Goal: Task Accomplishment & Management: Use online tool/utility

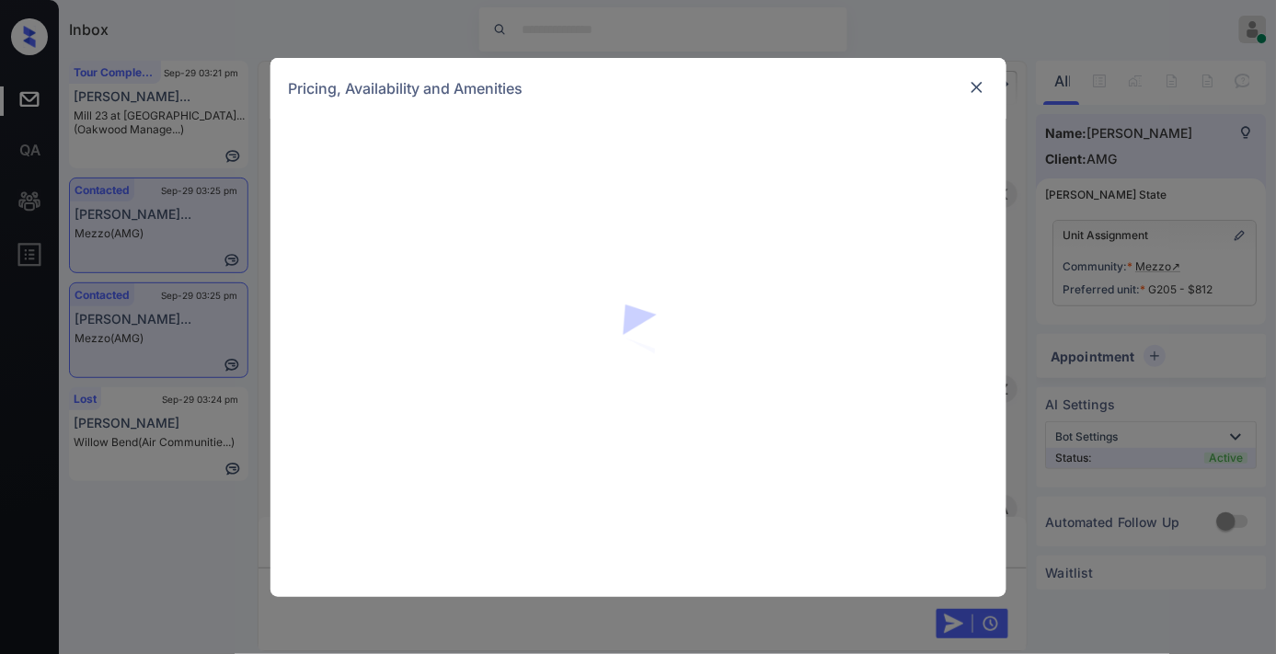
scroll to position [11243, 0]
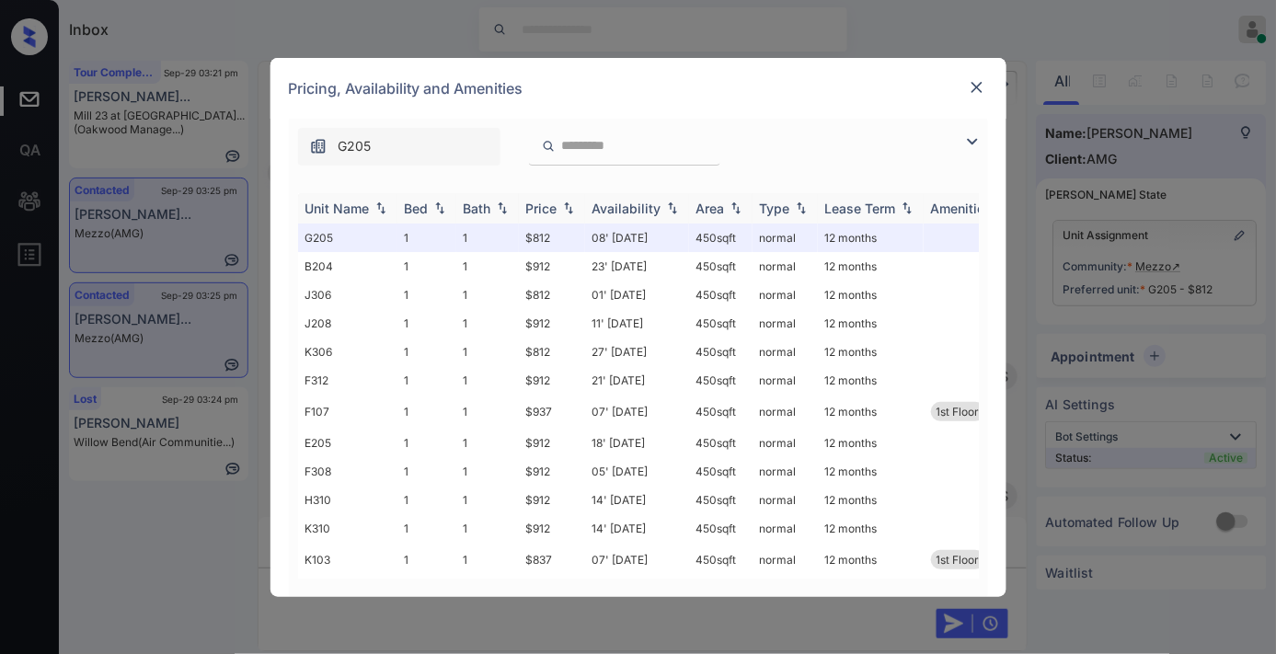
click at [539, 205] on div "Price" at bounding box center [541, 209] width 31 height 16
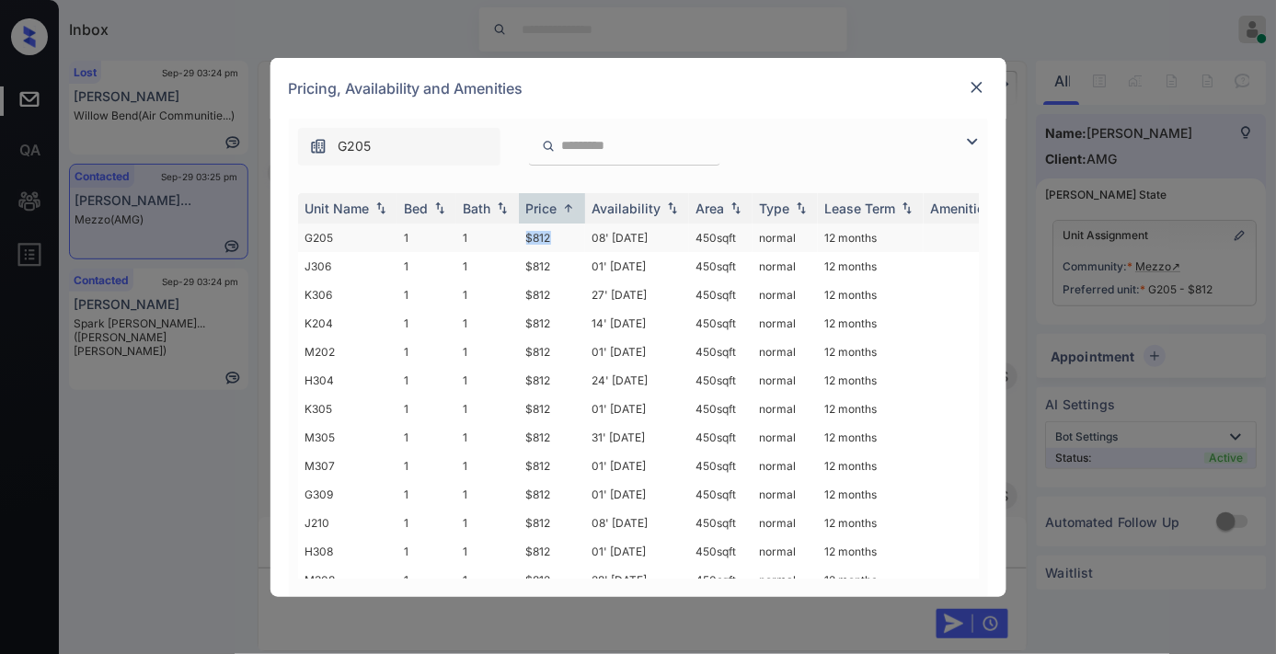
drag, startPoint x: 532, startPoint y: 236, endPoint x: 516, endPoint y: 236, distance: 15.6
click at [516, 236] on tr "G205 1 1 $812 08' Sep 25 450 sqft normal 12 months" at bounding box center [778, 238] width 961 height 29
copy tr "$812"
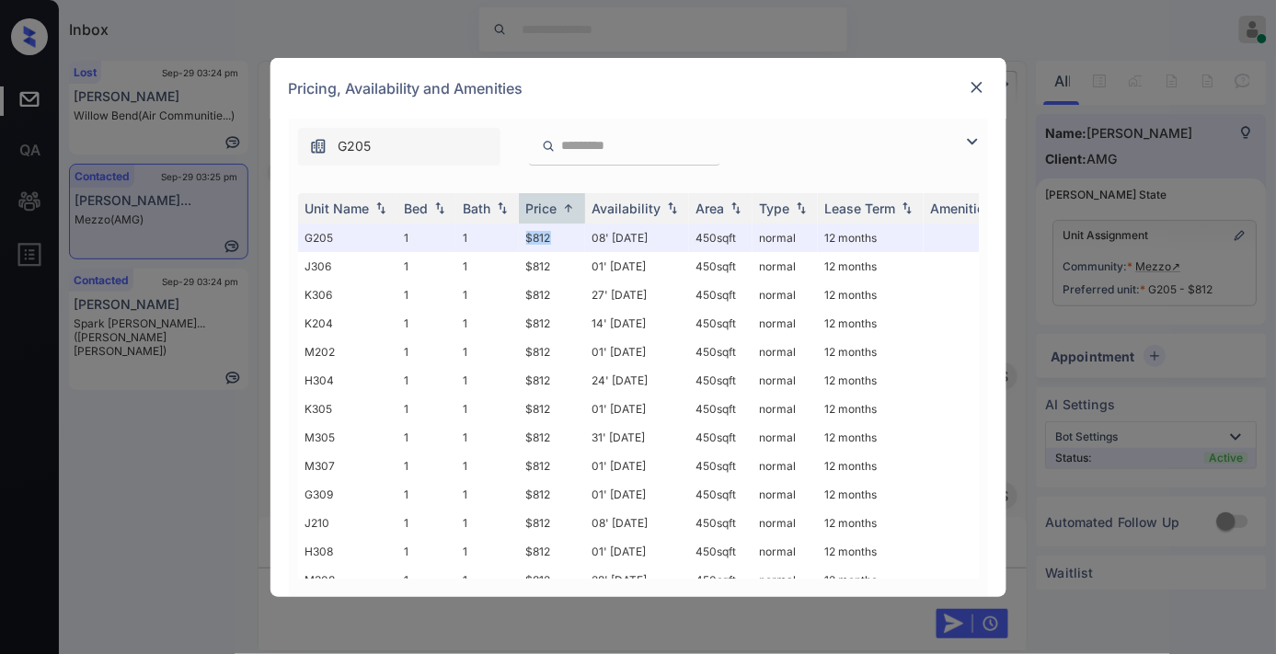
click at [969, 142] on img at bounding box center [972, 142] width 22 height 22
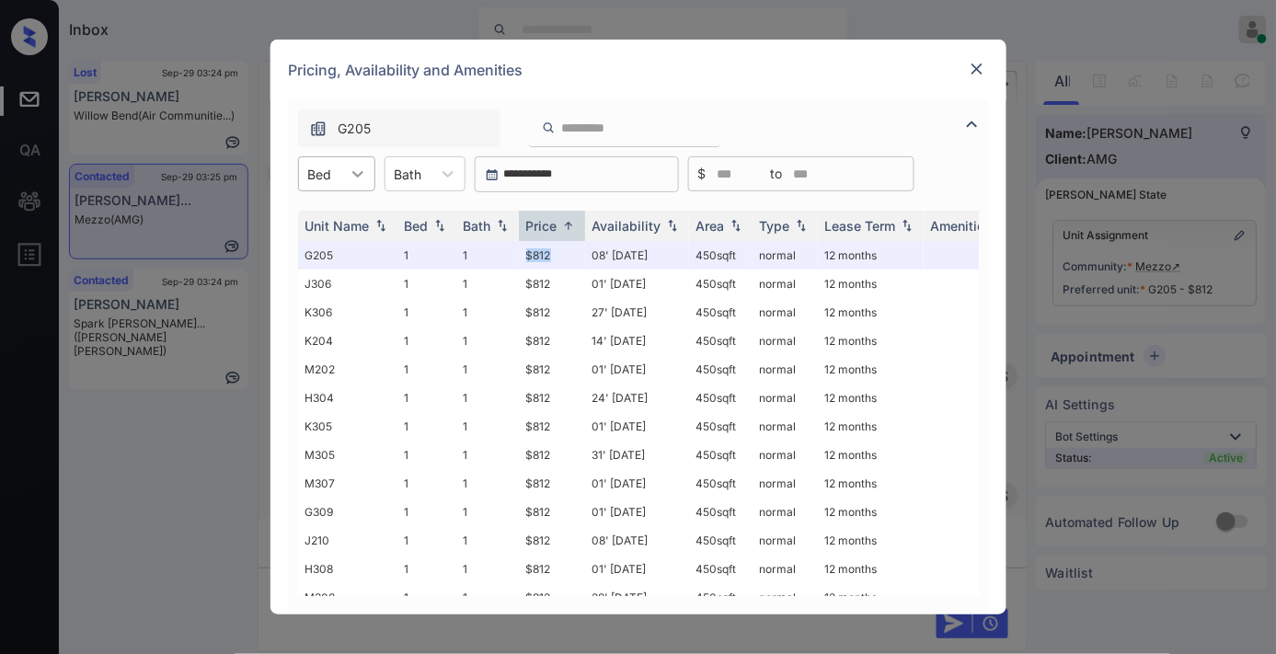
click at [344, 170] on div at bounding box center [357, 173] width 33 height 33
click at [980, 65] on img at bounding box center [977, 69] width 18 height 18
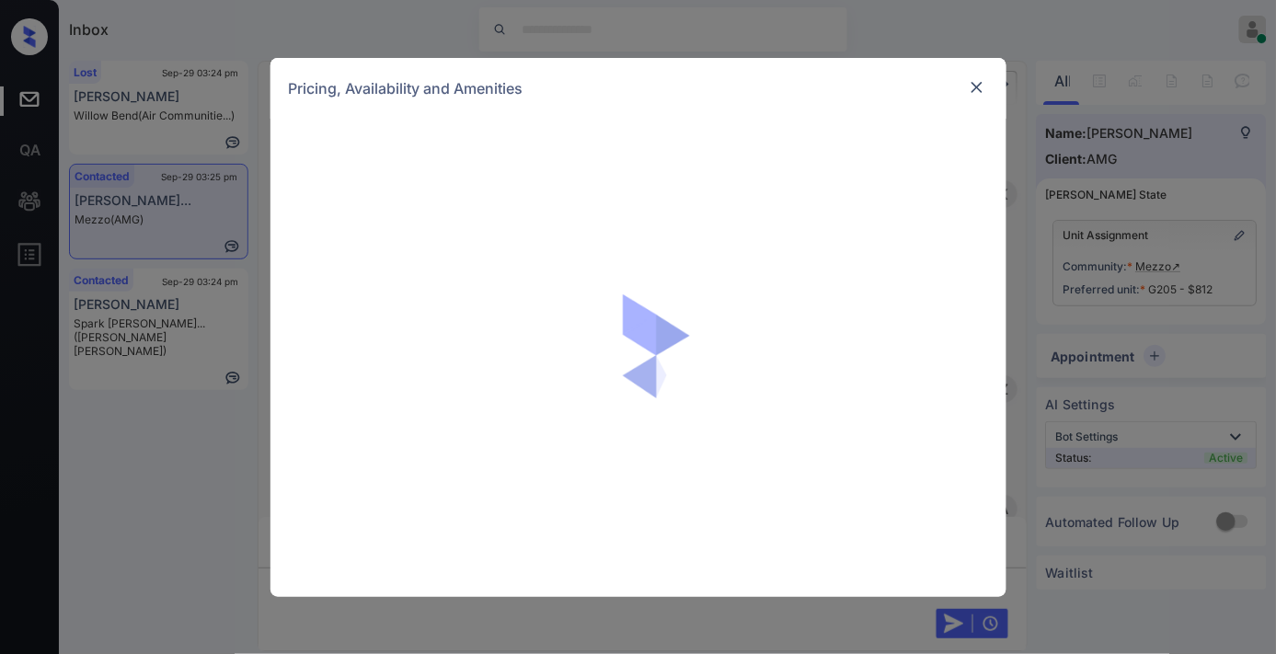
scroll to position [11243, 0]
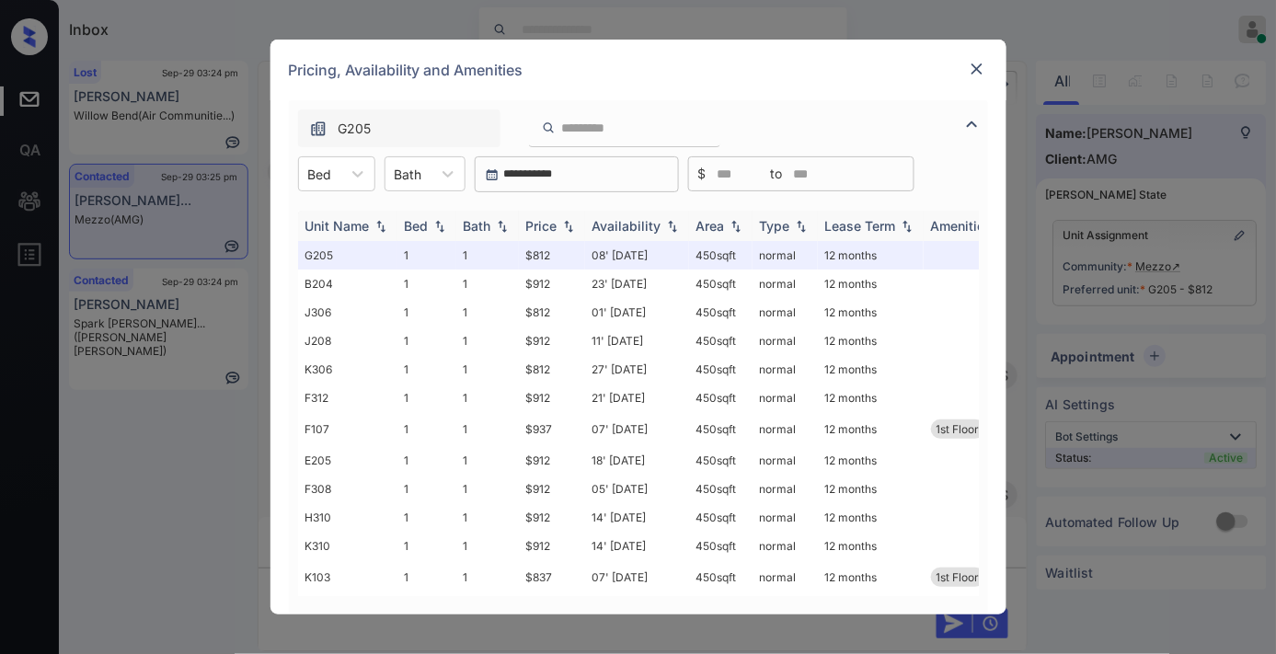
click at [572, 222] on img at bounding box center [568, 226] width 18 height 13
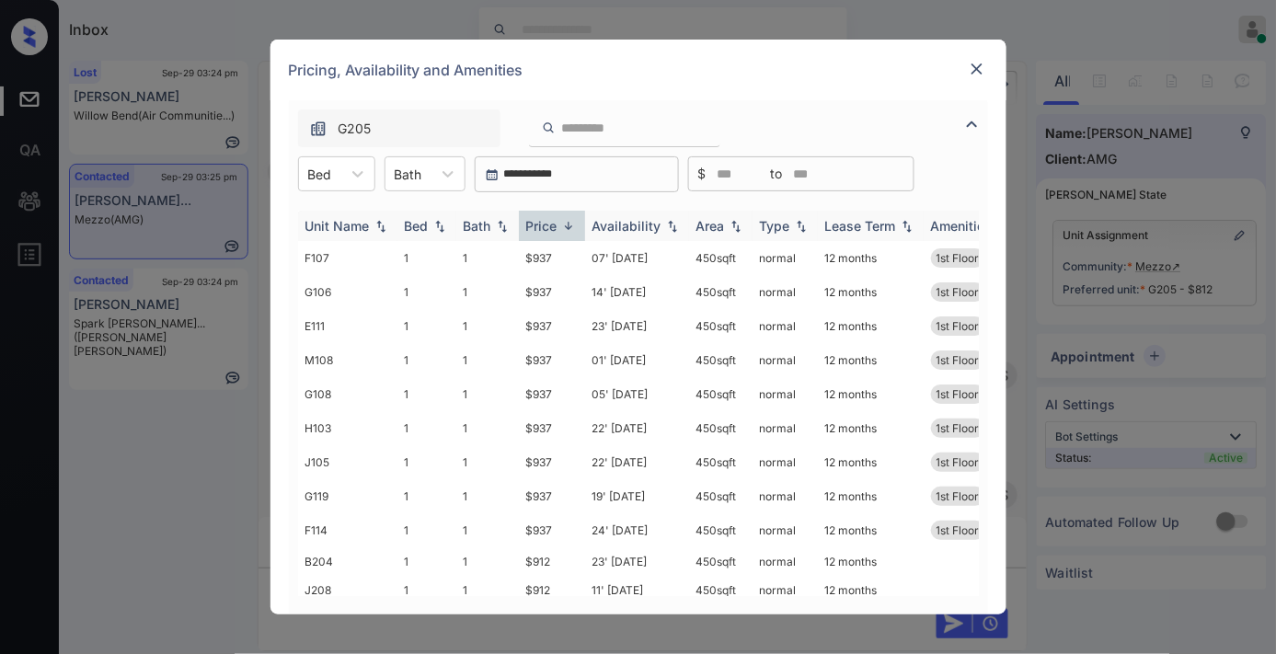
click at [572, 222] on img at bounding box center [568, 226] width 18 height 14
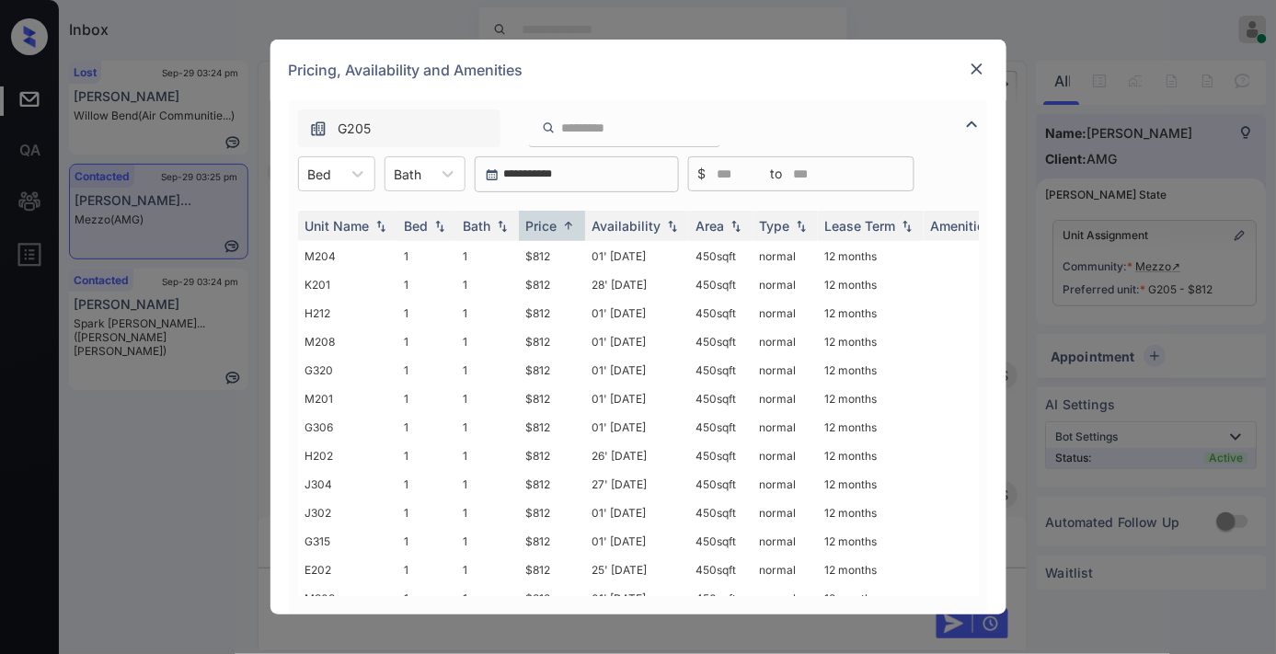
scroll to position [0, 0]
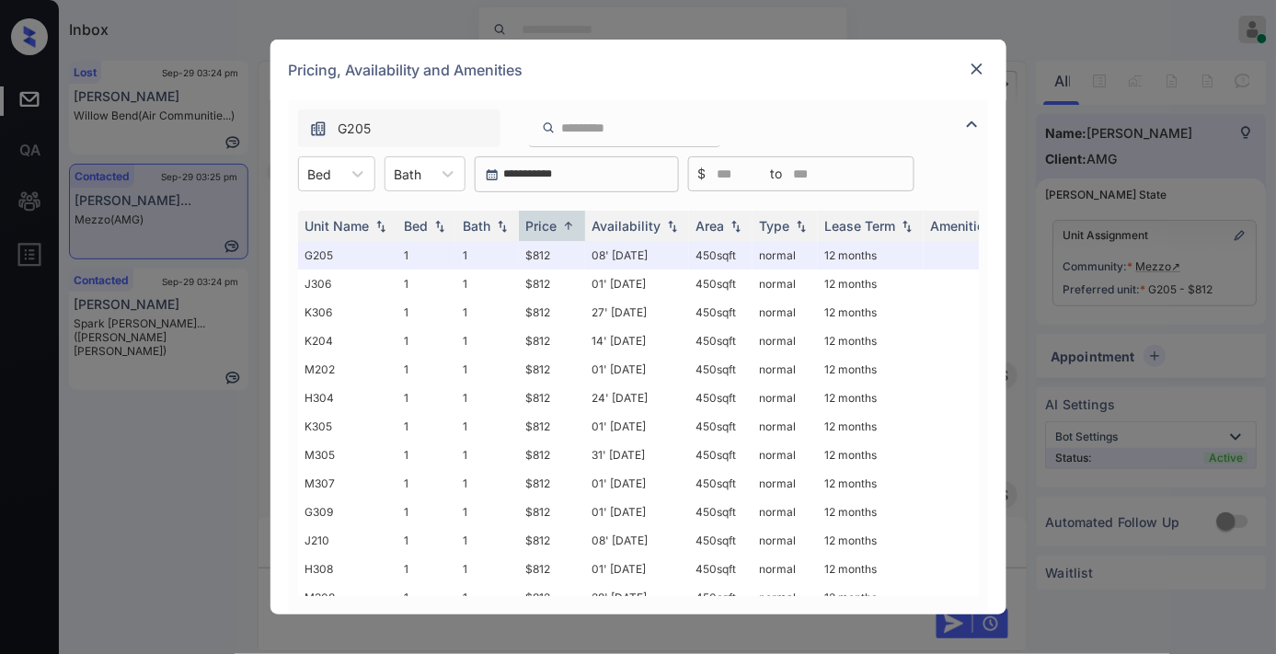
click at [975, 63] on img at bounding box center [977, 69] width 18 height 18
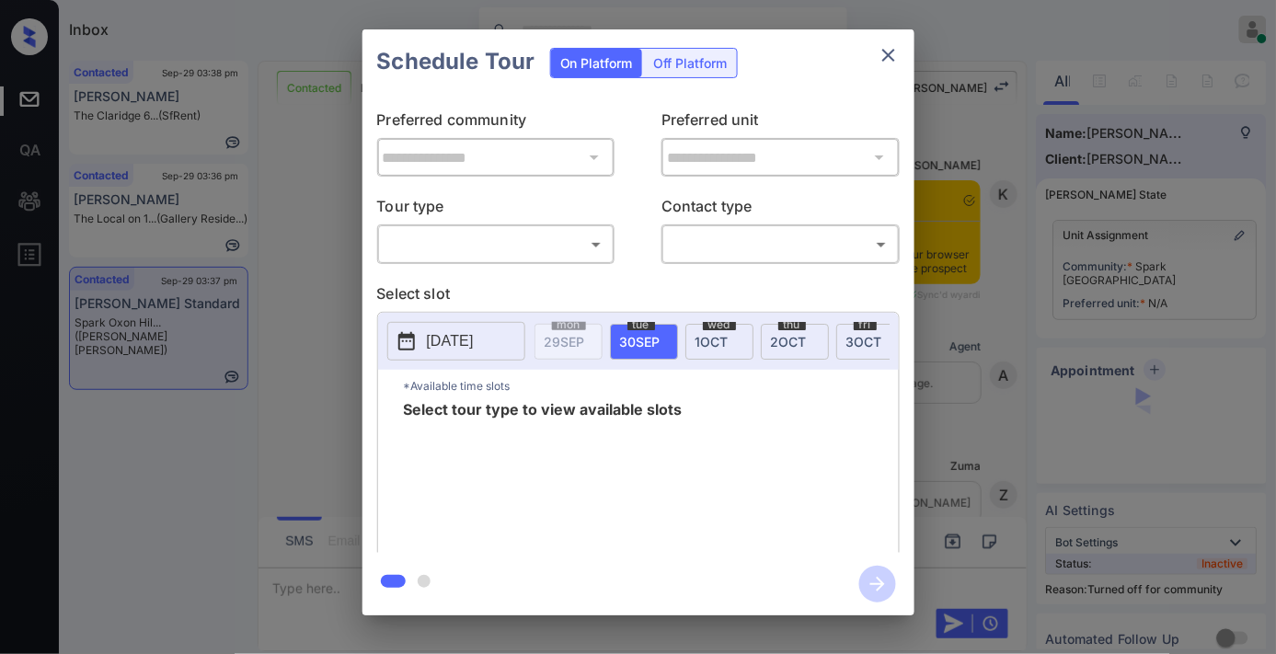
click at [575, 240] on body "Inbox [PERSON_NAME] Online Set yourself offline Set yourself on break Profile S…" at bounding box center [638, 327] width 1276 height 654
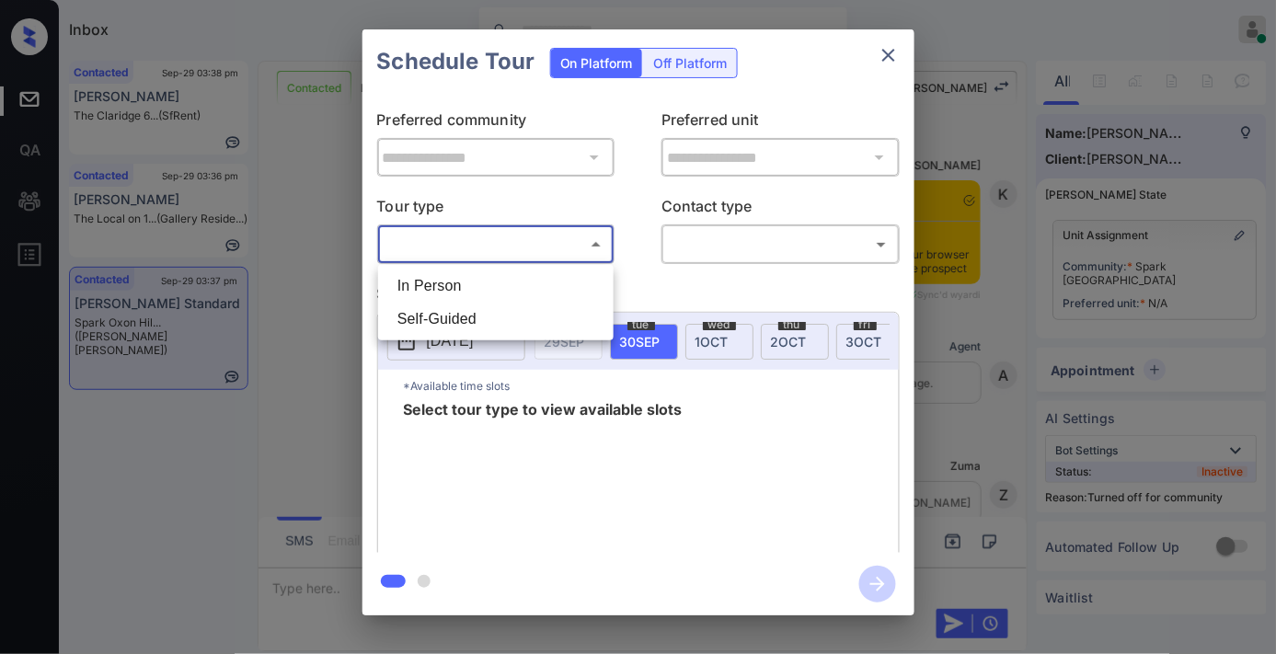
scroll to position [786, 0]
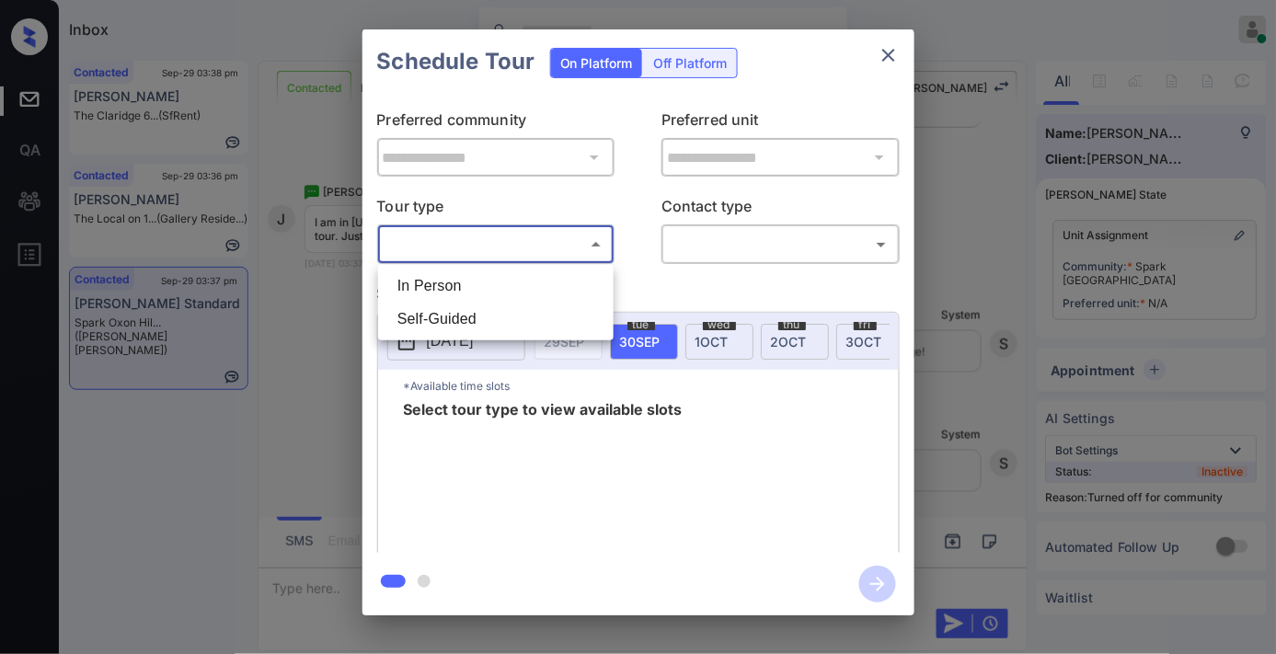
click at [880, 57] on div at bounding box center [638, 327] width 1276 height 654
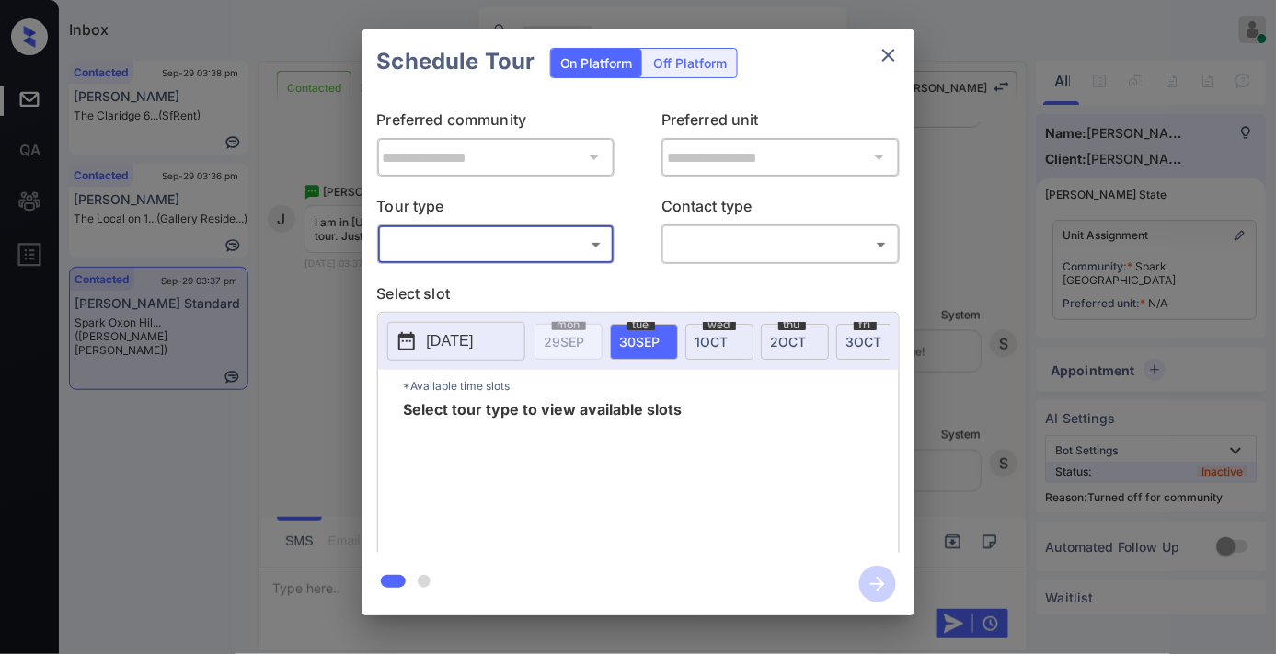
click at [893, 56] on icon "close" at bounding box center [889, 55] width 22 height 22
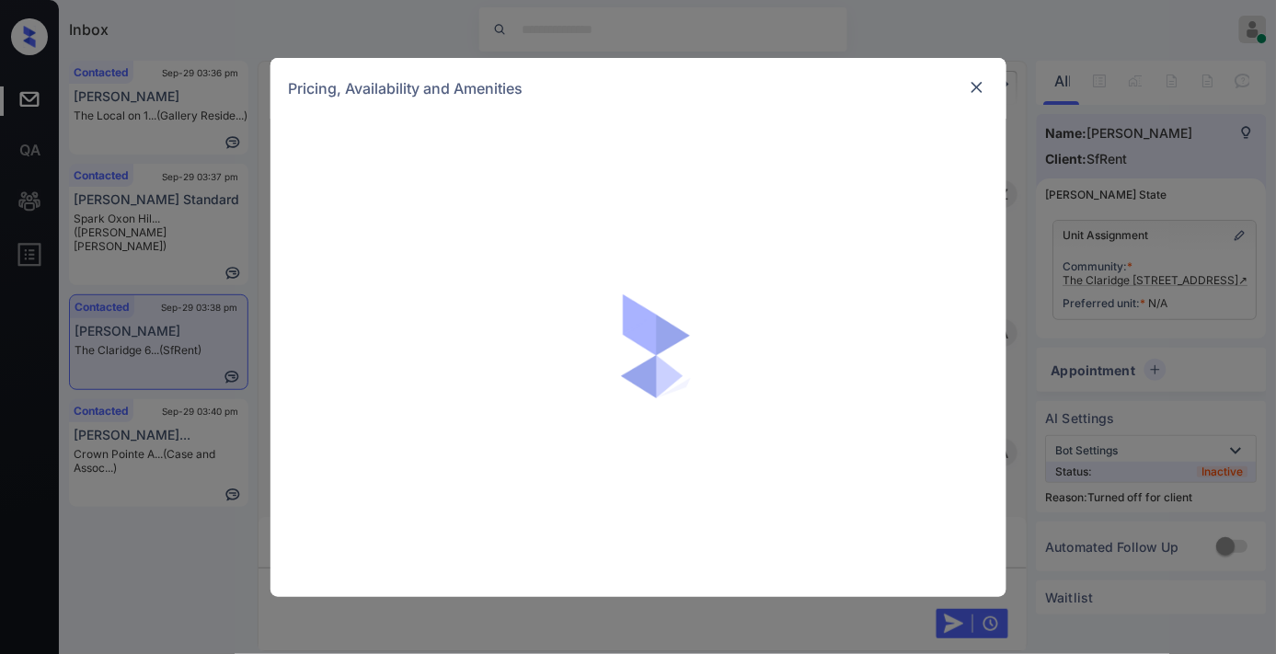
scroll to position [3169, 0]
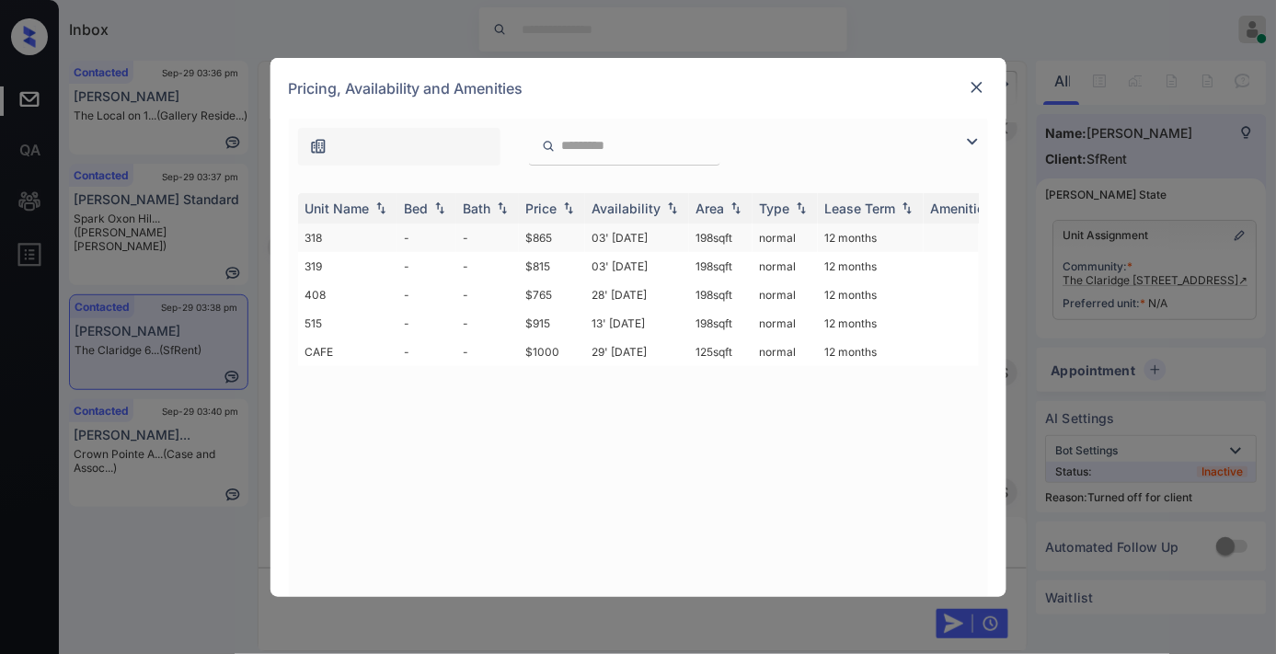
click at [561, 228] on td "$865" at bounding box center [552, 238] width 66 height 29
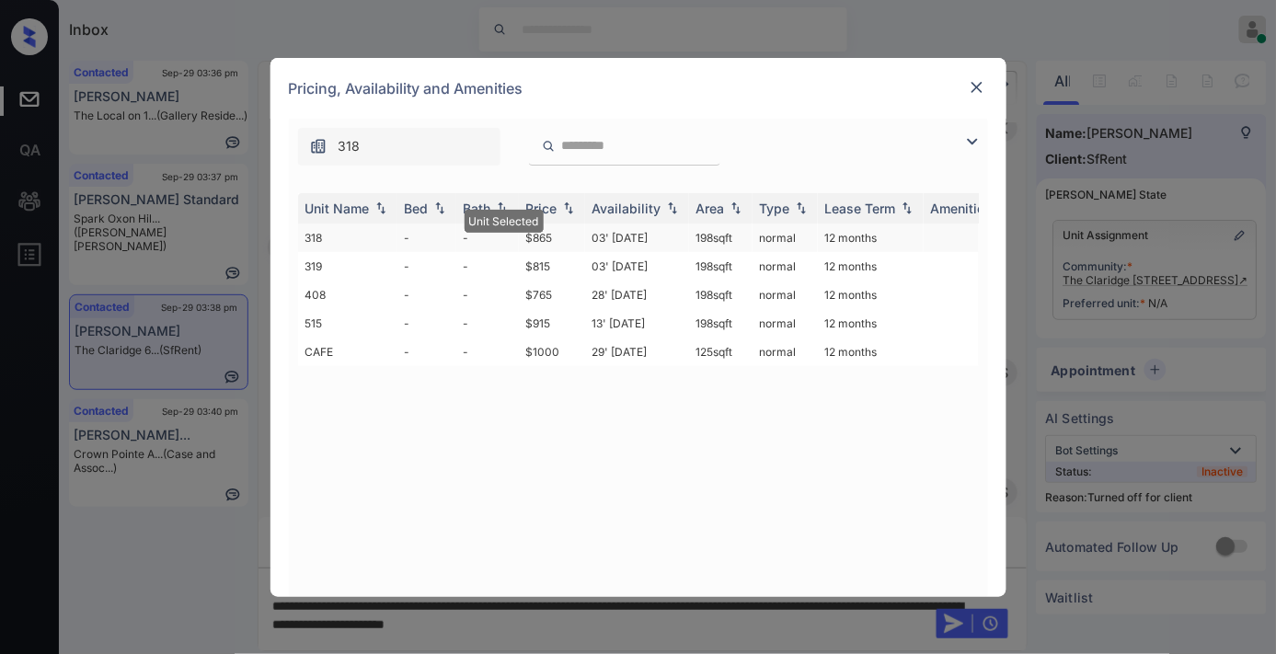
click at [561, 228] on td "$865" at bounding box center [552, 238] width 66 height 29
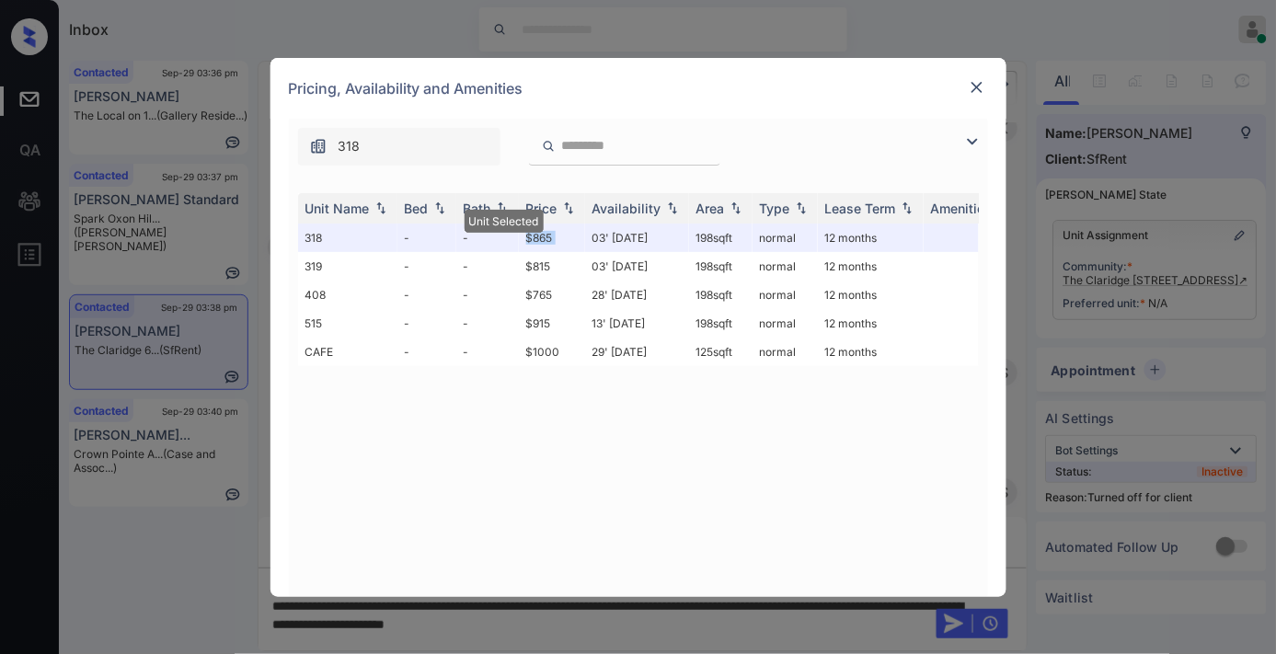
click at [970, 87] on img at bounding box center [977, 87] width 18 height 18
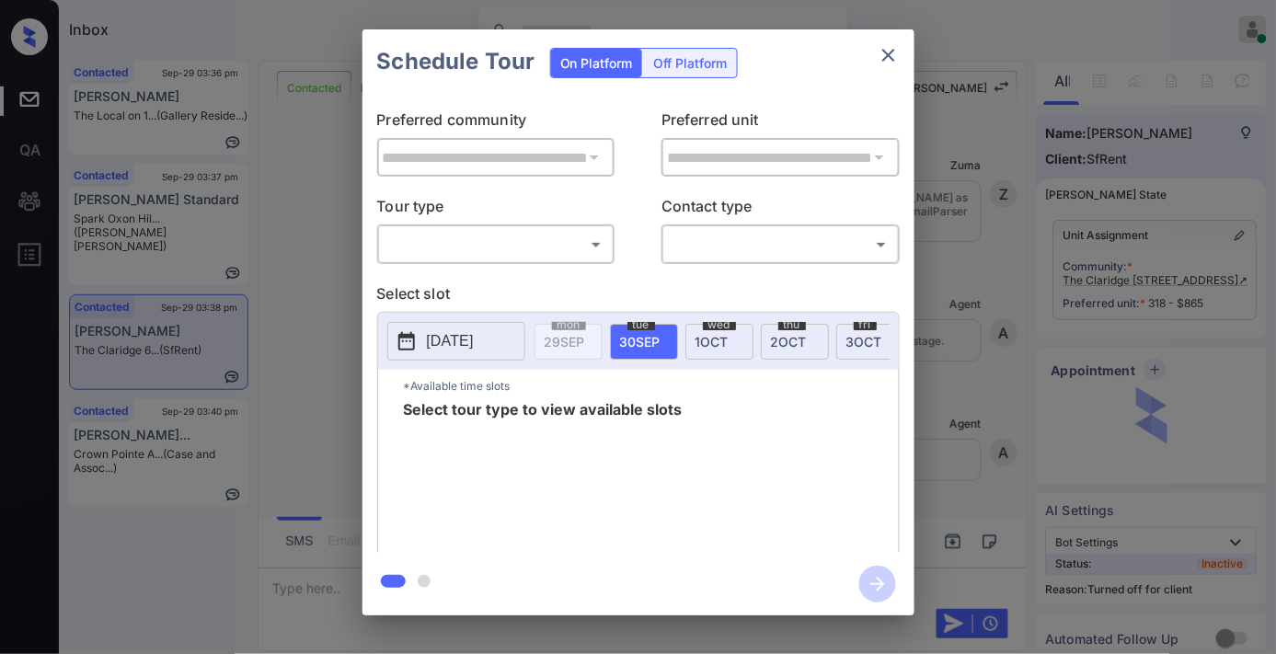
scroll to position [3331, 0]
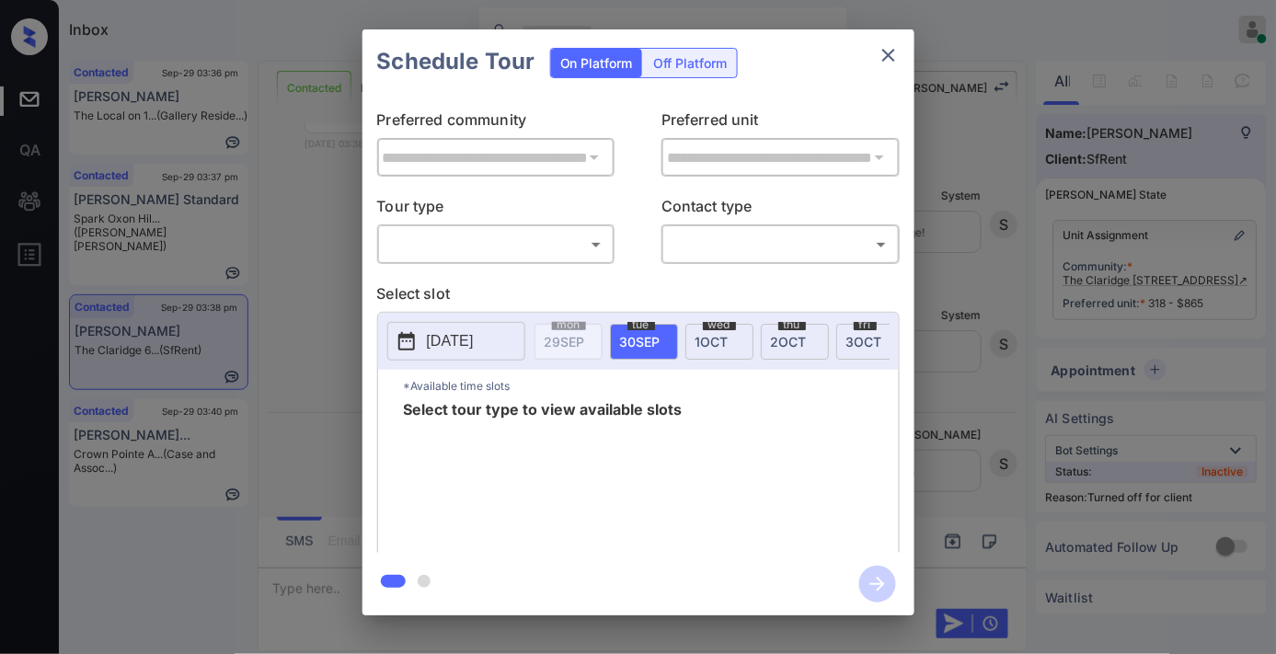
click at [884, 51] on icon "close" at bounding box center [888, 55] width 13 height 13
click at [701, 59] on div "Off Platform" at bounding box center [691, 63] width 92 height 29
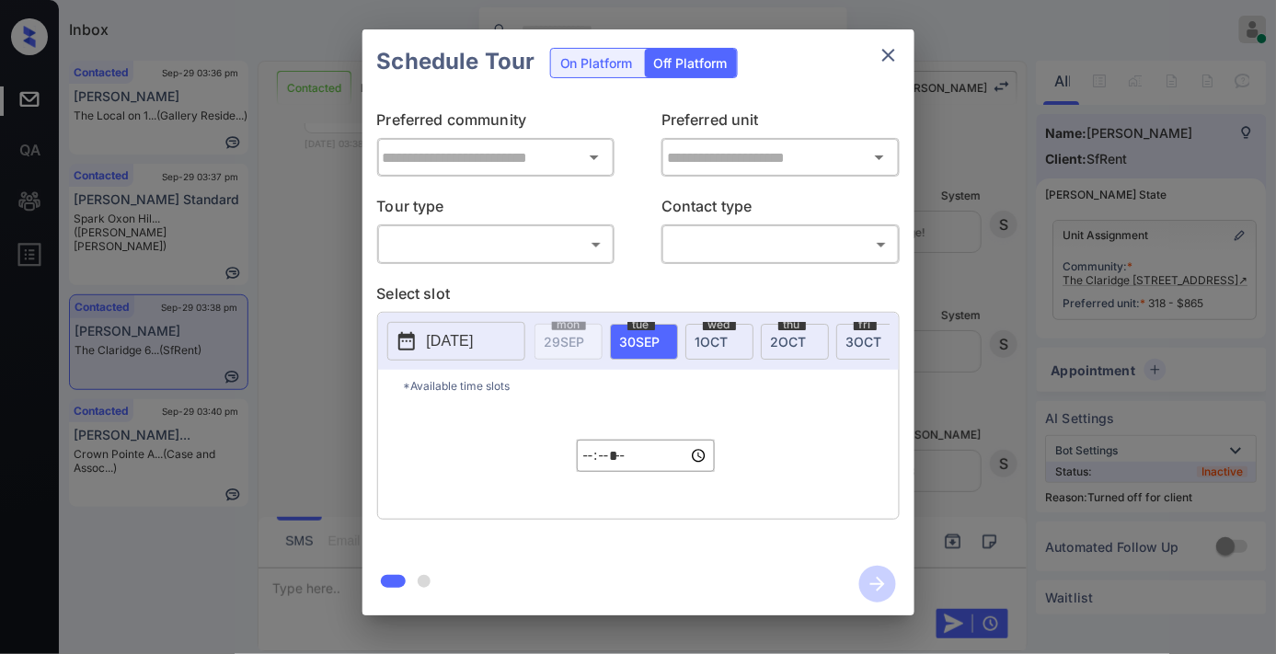
type input "**********"
click at [534, 243] on body "Inbox [PERSON_NAME] Online Set yourself offline Set yourself on break Profile S…" at bounding box center [638, 327] width 1276 height 654
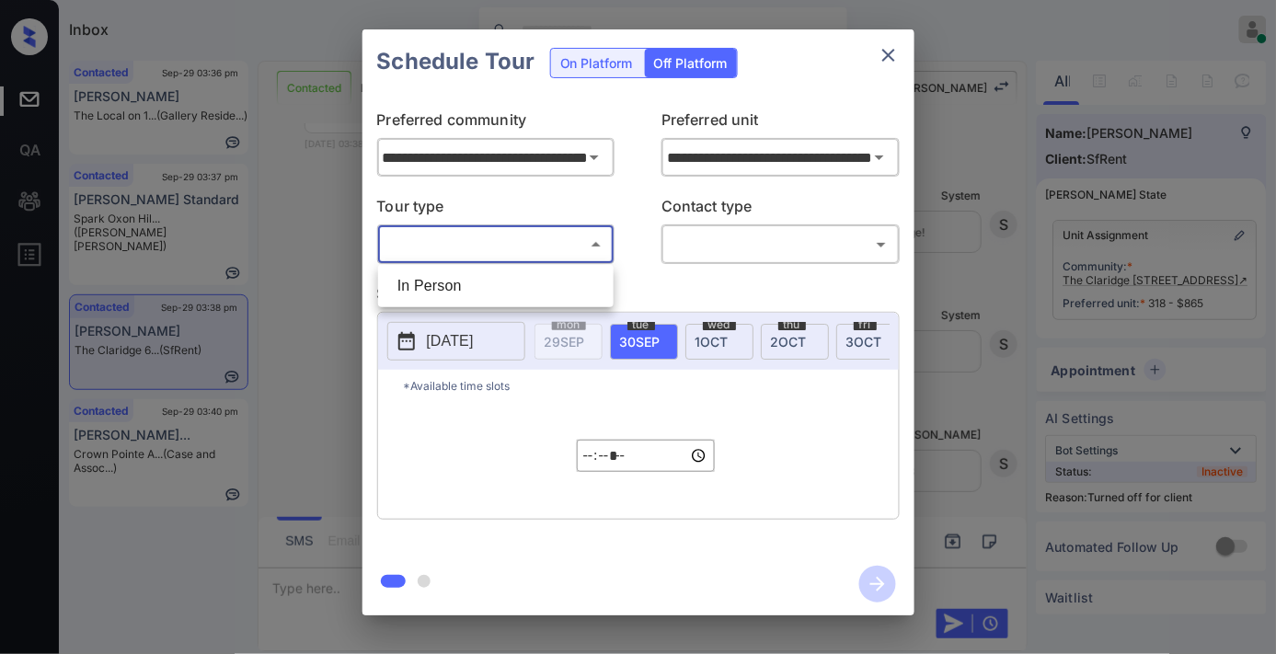
click at [532, 283] on li "In Person" at bounding box center [496, 286] width 226 height 33
type input "********"
click at [745, 249] on body "Inbox [PERSON_NAME] Online Set yourself offline Set yourself on break Profile S…" at bounding box center [638, 327] width 1276 height 654
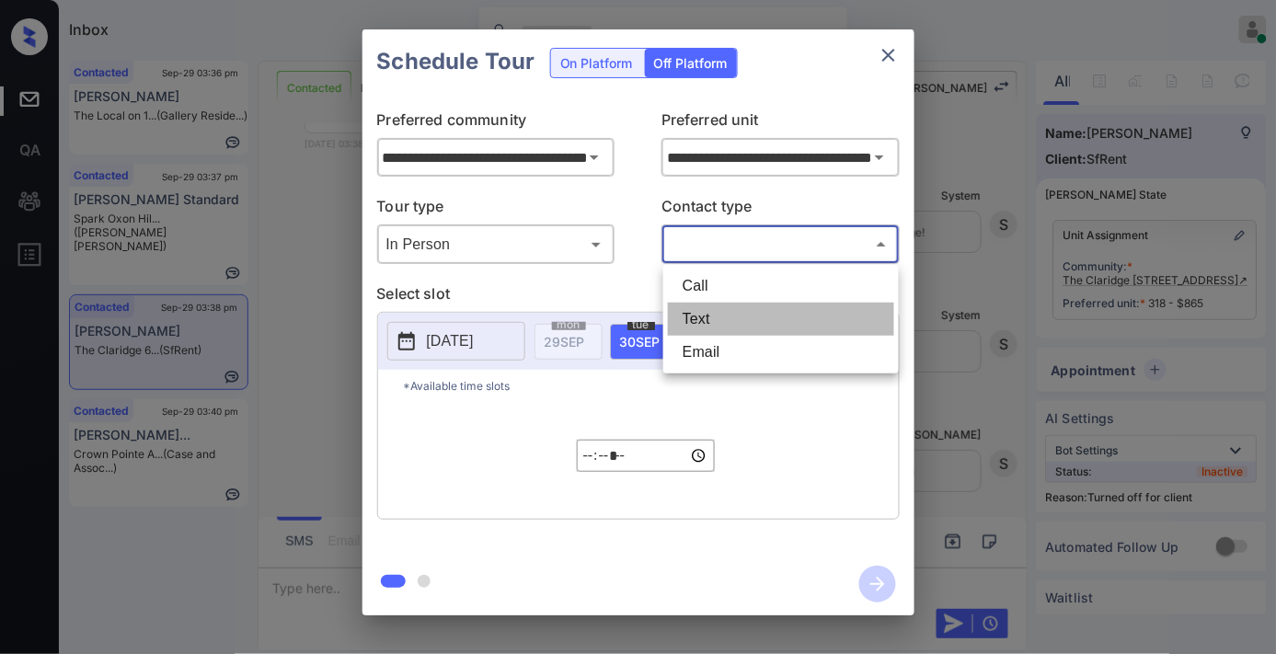
click at [755, 315] on li "Text" at bounding box center [781, 319] width 226 height 33
type input "****"
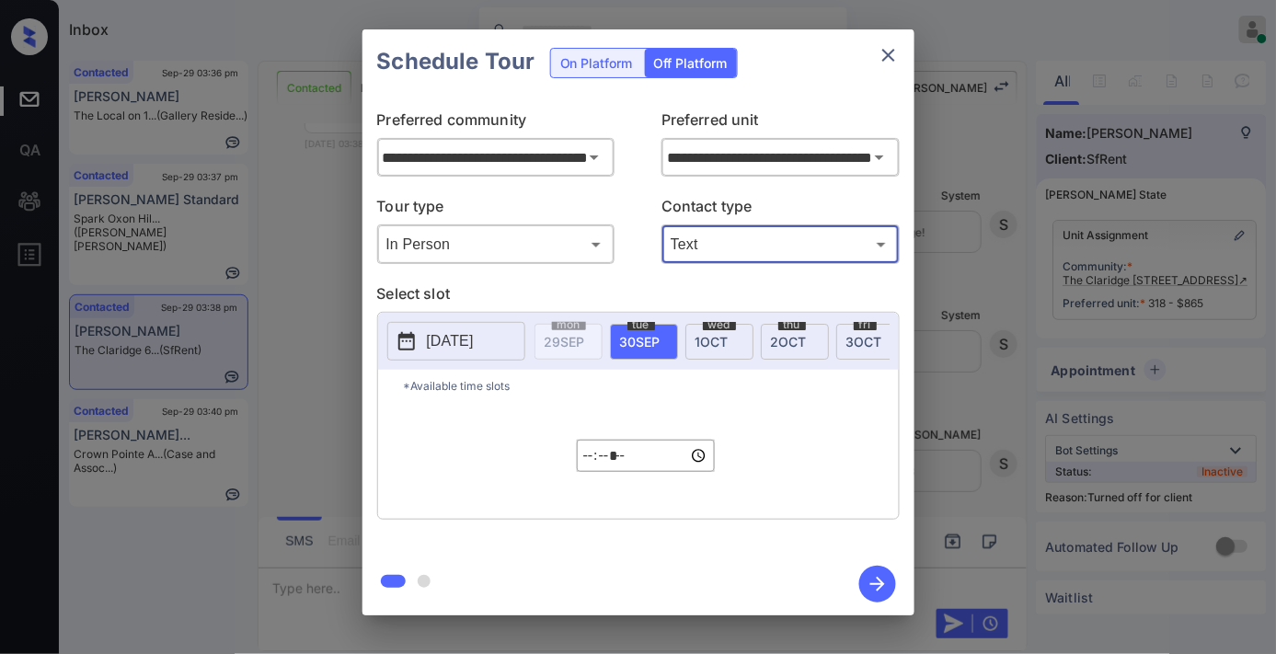
click at [585, 472] on input "*****" at bounding box center [646, 456] width 138 height 32
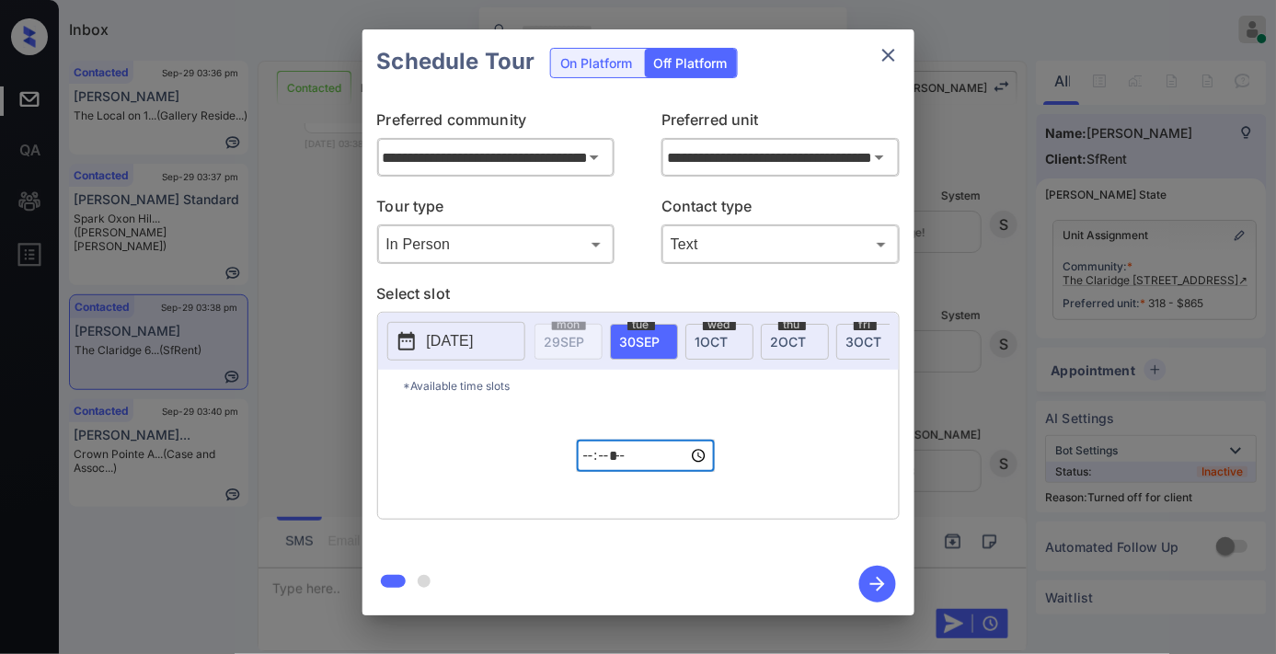
click at [620, 456] on input "*****" at bounding box center [646, 456] width 138 height 32
click at [613, 465] on input "*****" at bounding box center [646, 456] width 138 height 32
type input "*****"
click at [880, 583] on icon "button" at bounding box center [877, 584] width 15 height 15
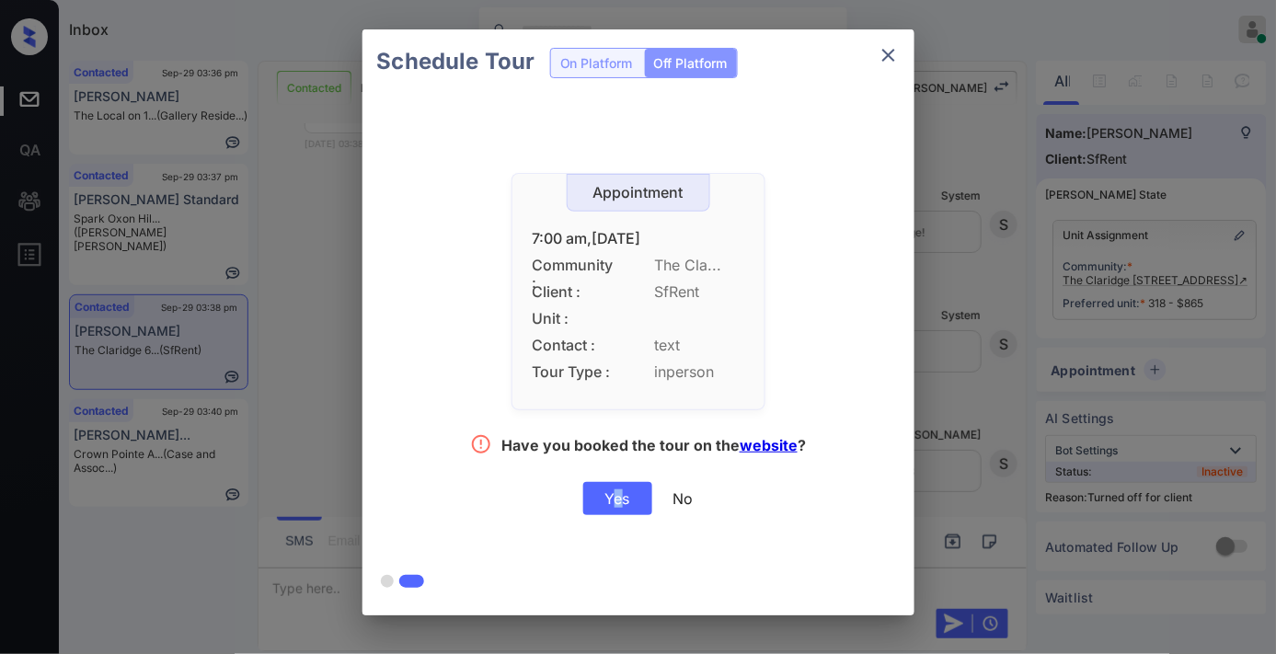
click at [618, 497] on div "Yes" at bounding box center [617, 498] width 69 height 33
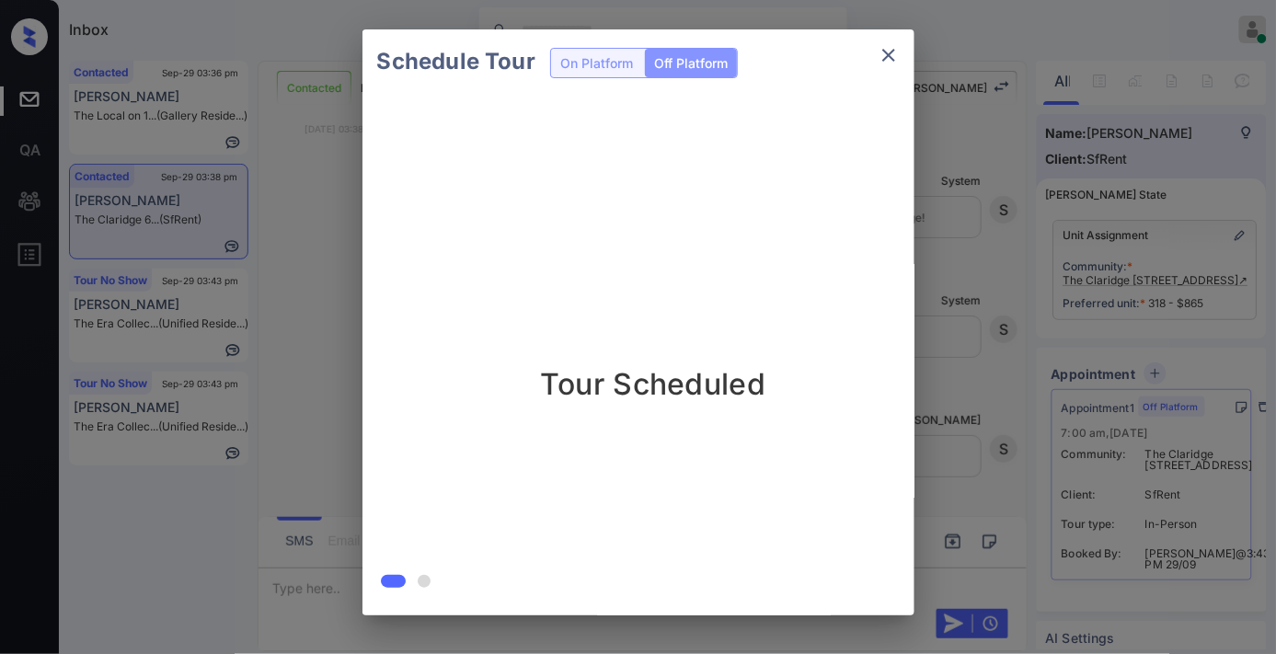
click at [1007, 88] on div "Schedule Tour On Platform Off Platform Tour Scheduled" at bounding box center [638, 322] width 1276 height 645
